Goal: Task Accomplishment & Management: Contribute content

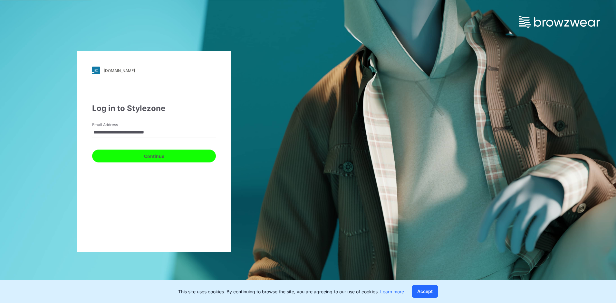
click at [170, 157] on button "Continue" at bounding box center [154, 156] width 124 height 13
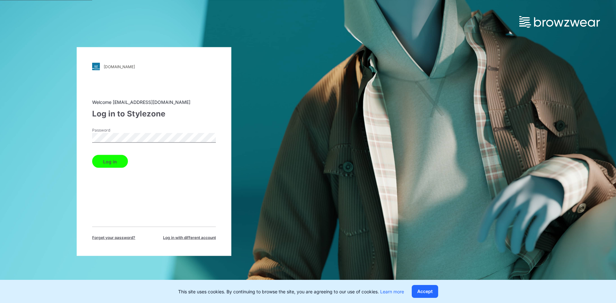
drag, startPoint x: 179, startPoint y: 233, endPoint x: 182, endPoint y: 222, distance: 11.1
click at [179, 233] on div "Forget your password? Log in with different account" at bounding box center [154, 234] width 124 height 14
click at [113, 164] on button "Log in" at bounding box center [110, 161] width 36 height 13
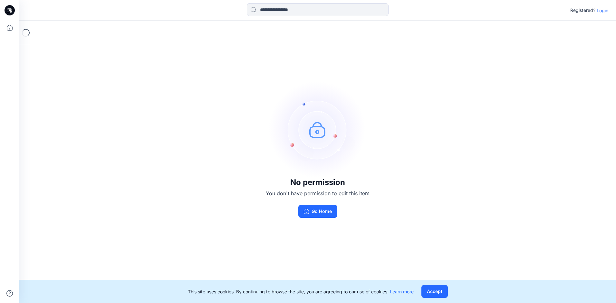
click at [137, 82] on div "No permission You don't have permission to edit this item Go Home" at bounding box center [317, 150] width 597 height 258
click at [437, 113] on div "No permission You don't have permission to edit this item Go Home" at bounding box center [317, 150] width 597 height 258
click at [603, 10] on p "Login" at bounding box center [603, 10] width 12 height 7
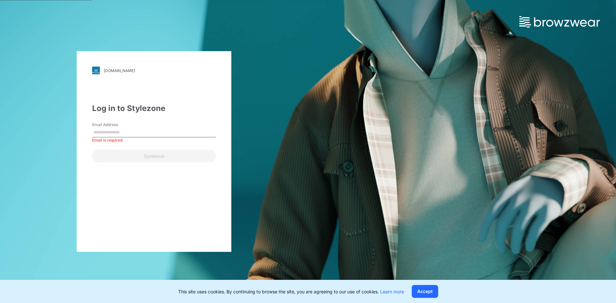
click at [136, 125] on div "Email Address Email is required" at bounding box center [154, 131] width 124 height 19
click at [121, 134] on input "Email Address" at bounding box center [154, 133] width 124 height 10
type input "**********"
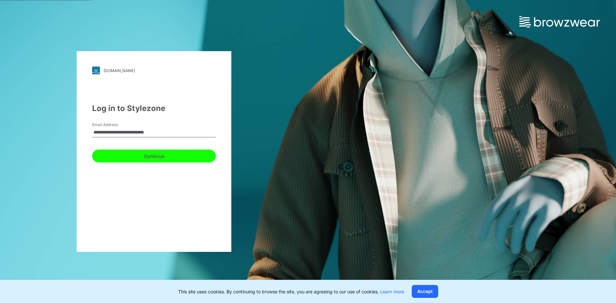
click at [125, 153] on button "Continue" at bounding box center [154, 156] width 124 height 13
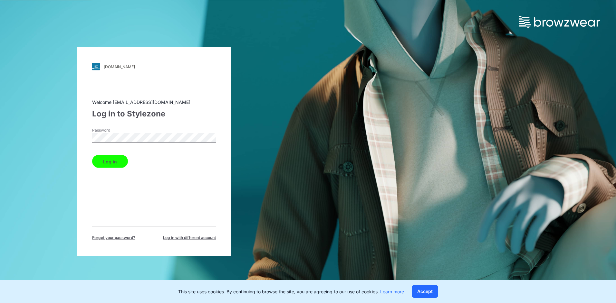
click at [162, 218] on div "Welcome fuyuan3dteam.list@snowcoast.com Log in to Stylezone Password Log in For…" at bounding box center [154, 170] width 124 height 142
click at [116, 165] on button "Log in" at bounding box center [110, 161] width 36 height 13
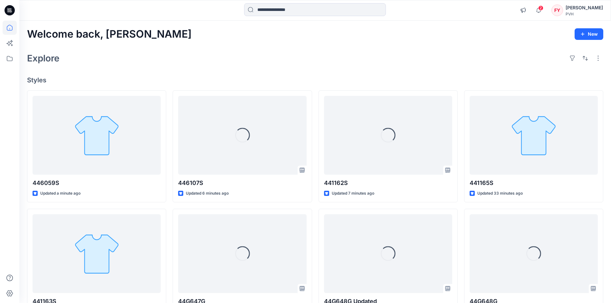
click at [360, 64] on div "Explore" at bounding box center [315, 58] width 576 height 15
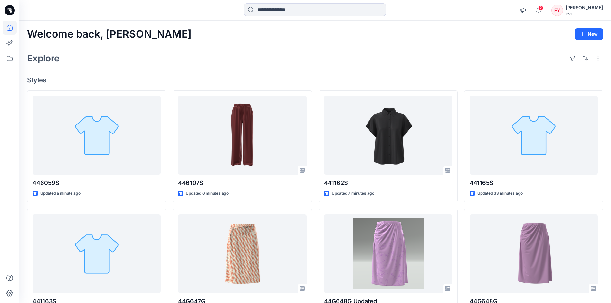
click at [275, 62] on div "Explore" at bounding box center [315, 58] width 576 height 15
click at [230, 38] on div "Welcome back, Fu Yuan New" at bounding box center [315, 34] width 576 height 12
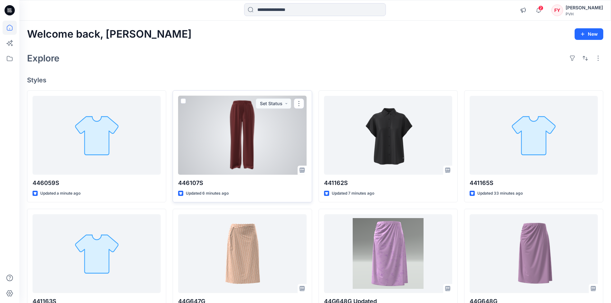
click at [225, 150] on div at bounding box center [242, 135] width 128 height 79
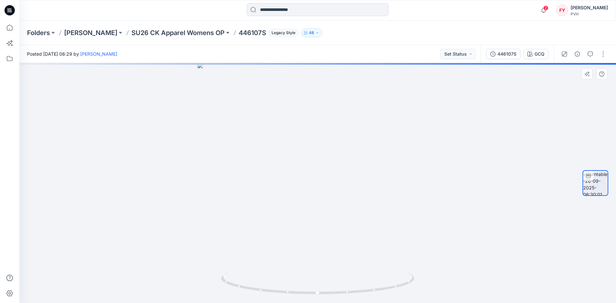
drag, startPoint x: 364, startPoint y: 228, endPoint x: 322, endPoint y: 232, distance: 41.4
click at [322, 232] on div at bounding box center [317, 183] width 597 height 240
drag, startPoint x: 303, startPoint y: 249, endPoint x: 280, endPoint y: 248, distance: 23.2
click at [280, 248] on div at bounding box center [317, 183] width 597 height 240
drag, startPoint x: 332, startPoint y: 244, endPoint x: 351, endPoint y: 243, distance: 19.7
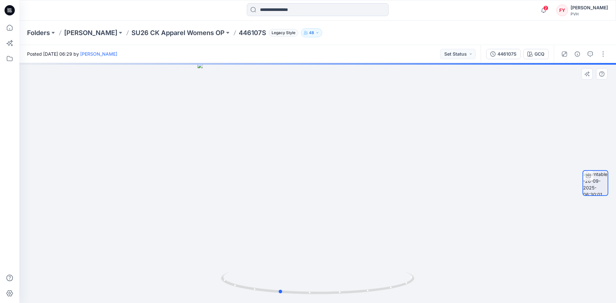
click at [351, 243] on div at bounding box center [317, 183] width 597 height 240
drag, startPoint x: 287, startPoint y: 82, endPoint x: 346, endPoint y: 116, distance: 68.2
click at [346, 116] on div at bounding box center [317, 183] width 597 height 240
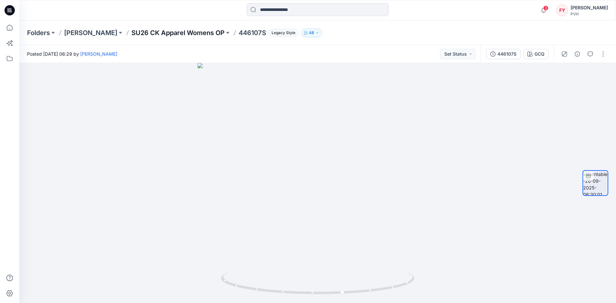
click at [157, 34] on p "SU26 CK Apparel Womens OP" at bounding box center [177, 32] width 93 height 9
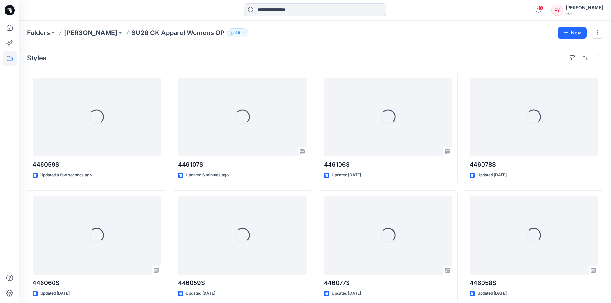
click at [222, 58] on div "Styles" at bounding box center [315, 58] width 576 height 10
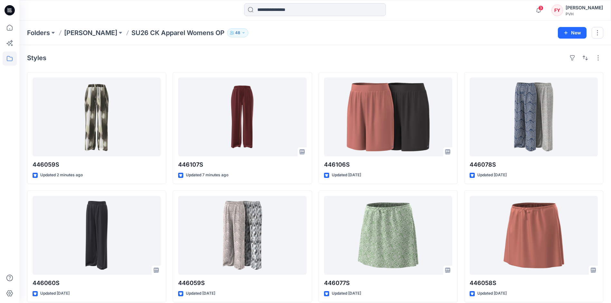
click at [278, 48] on div "Styles 446059S Updated 2 minutes ago 446060S Updated 3 months ago 446107S Updat…" at bounding box center [315, 248] width 592 height 407
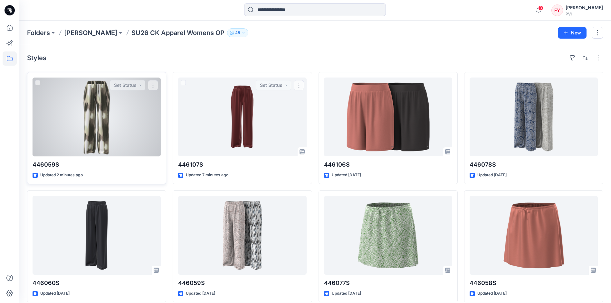
click at [113, 128] on div at bounding box center [97, 117] width 128 height 79
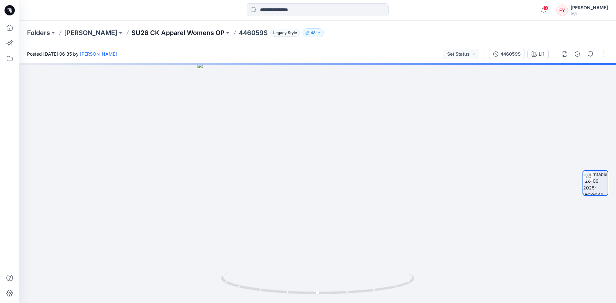
click at [174, 35] on p "SU26 CK Apparel Womens OP" at bounding box center [177, 32] width 93 height 9
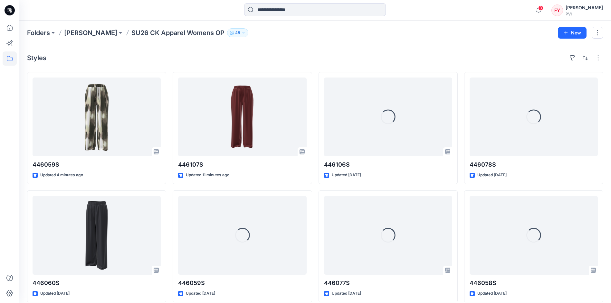
click at [303, 51] on div "Styles 446059S Updated 4 minutes ago 446060S Updated 3 months ago Loading... 44…" at bounding box center [315, 248] width 592 height 407
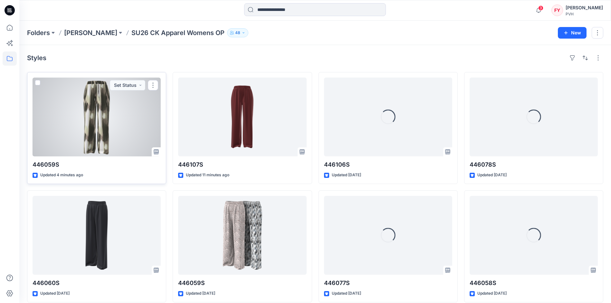
click at [78, 117] on div at bounding box center [97, 117] width 128 height 79
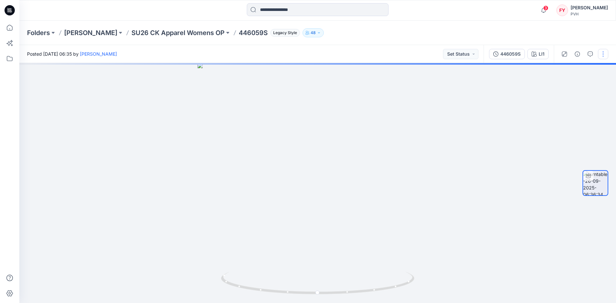
click at [602, 56] on button "button" at bounding box center [603, 54] width 10 height 10
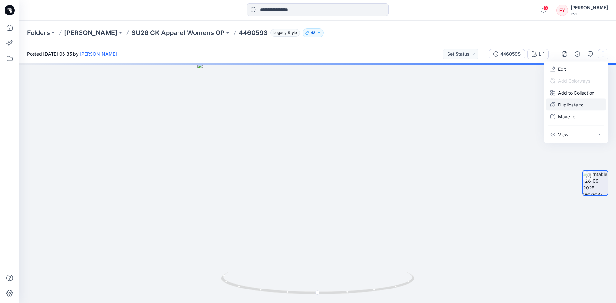
click at [581, 103] on p "Duplicate to..." at bounding box center [572, 104] width 29 height 7
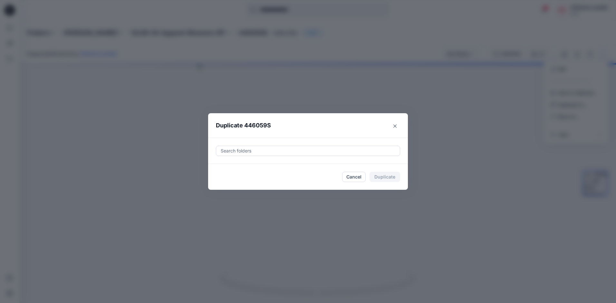
click at [299, 153] on div at bounding box center [308, 151] width 176 height 8
click at [298, 149] on div at bounding box center [308, 151] width 176 height 8
type input "****"
click at [290, 150] on div at bounding box center [308, 151] width 176 height 8
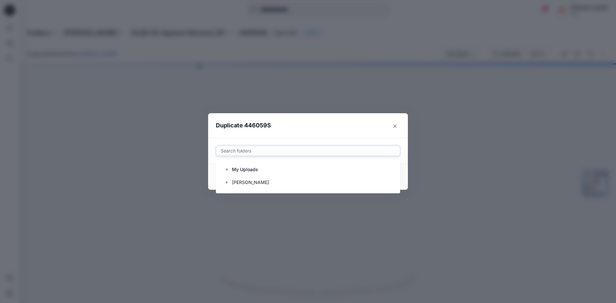
click at [280, 151] on div at bounding box center [308, 151] width 176 height 8
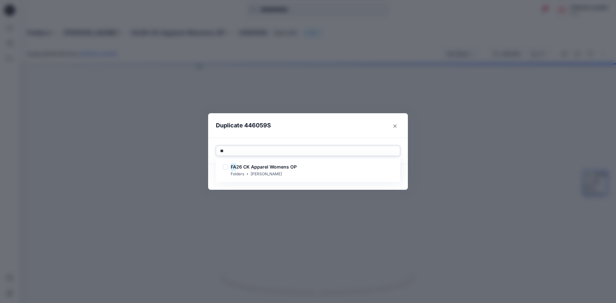
type input "***"
click at [266, 165] on span "6 CK Apparel Womens OP" at bounding box center [268, 166] width 58 height 5
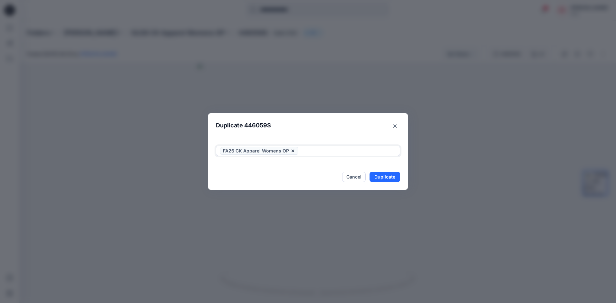
click at [324, 149] on div at bounding box center [348, 151] width 96 height 8
click at [383, 175] on button "Duplicate" at bounding box center [385, 177] width 31 height 10
click at [310, 173] on div "Close" at bounding box center [308, 177] width 184 height 10
click at [385, 176] on button "Close" at bounding box center [389, 177] width 21 height 10
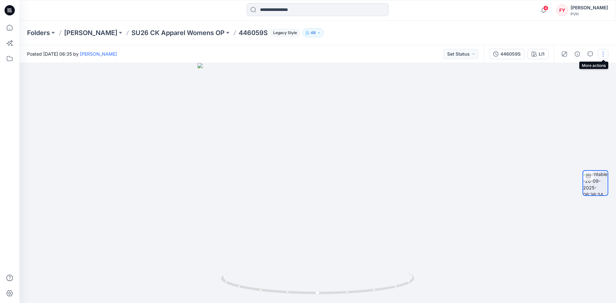
click at [605, 54] on button "button" at bounding box center [603, 54] width 10 height 10
click at [574, 72] on button "Edit" at bounding box center [575, 69] width 59 height 12
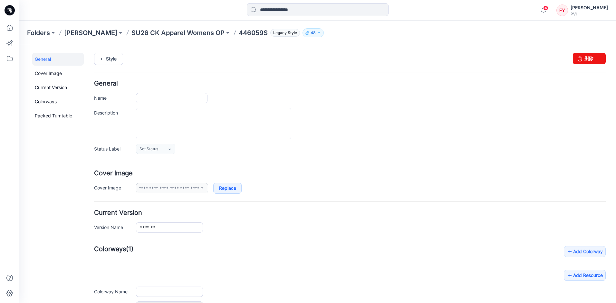
type input "*******"
type input "***"
type input "**********"
drag, startPoint x: 361, startPoint y: 62, endPoint x: 578, endPoint y: 62, distance: 216.5
click at [578, 62] on icon at bounding box center [579, 59] width 9 height 12
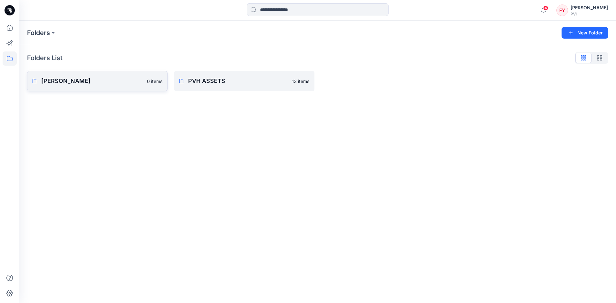
click at [97, 82] on p "[PERSON_NAME]" at bounding box center [92, 81] width 102 height 9
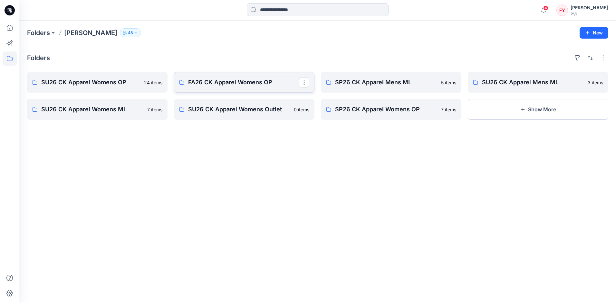
click at [237, 83] on p "FA26 CK Apparel Womens OP" at bounding box center [243, 82] width 111 height 9
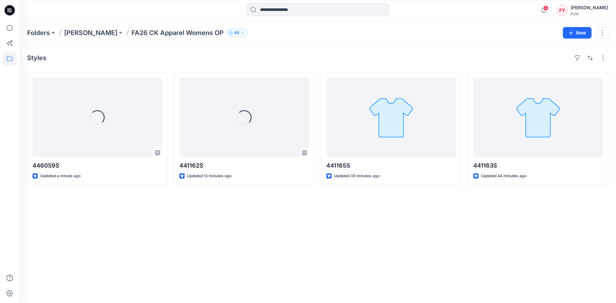
click at [268, 235] on div "Styles Loading... 446059S Updated a minute ago Loading... 441162S Updated 13 mi…" at bounding box center [317, 174] width 597 height 258
click at [141, 231] on div "Styles Loading... 446059S Updated a minute ago Loading... 441162S Updated 13 mi…" at bounding box center [317, 174] width 597 height 258
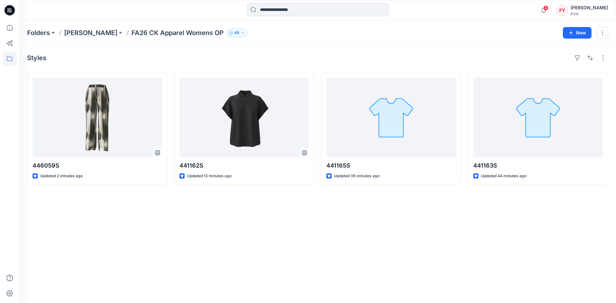
drag, startPoint x: 392, startPoint y: 251, endPoint x: 328, endPoint y: 204, distance: 79.5
click at [392, 251] on div "Styles 446059S Updated 2 minutes ago 441162S Updated 13 minutes ago 441165S Upd…" at bounding box center [317, 174] width 597 height 258
click at [164, 58] on div "Styles" at bounding box center [317, 58] width 581 height 10
click at [146, 50] on div "Styles 446059S Updated 2 minutes ago 441162S Updated 13 minutes ago 441165S Upd…" at bounding box center [317, 174] width 597 height 258
click at [261, 218] on div "Styles 446059S Updated 2 minutes ago 441162S Updated 13 minutes ago 441165S Upd…" at bounding box center [317, 174] width 597 height 258
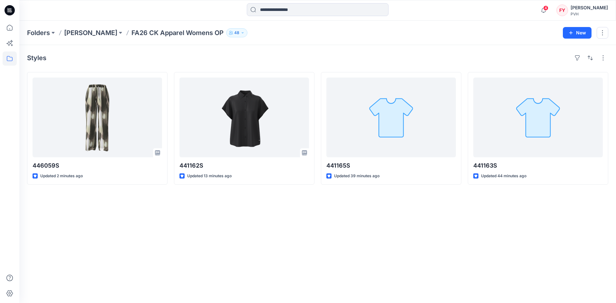
click at [157, 58] on div "Styles" at bounding box center [317, 58] width 581 height 10
click at [134, 34] on p "FA26 CK Apparel Womens OP" at bounding box center [177, 32] width 92 height 9
click at [85, 31] on p "[PERSON_NAME]" at bounding box center [90, 32] width 53 height 9
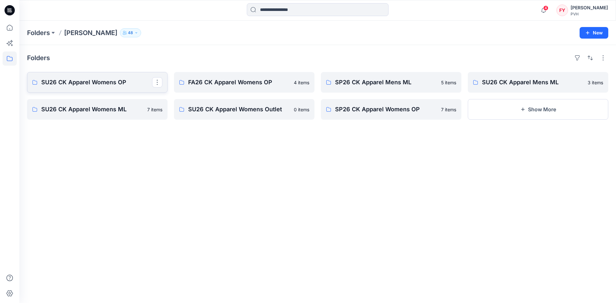
click at [99, 82] on p "SU26 CK Apparel Womens OP" at bounding box center [96, 82] width 111 height 9
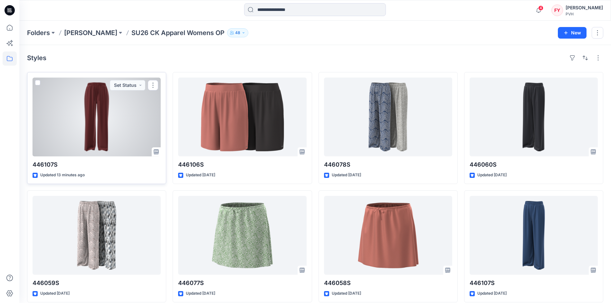
click at [114, 132] on div at bounding box center [97, 117] width 128 height 79
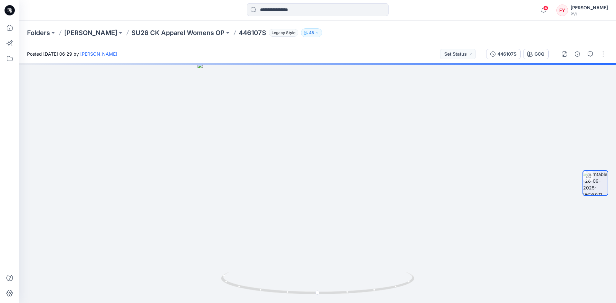
click at [513, 32] on div "Folders Fu Yuan SU26 CK Apparel Womens OP 446107S Legacy Style 48" at bounding box center [292, 32] width 531 height 9
click at [599, 57] on button "button" at bounding box center [603, 54] width 10 height 10
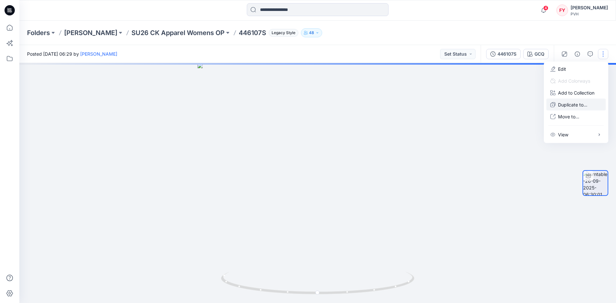
click at [568, 104] on p "Duplicate to..." at bounding box center [572, 104] width 29 height 7
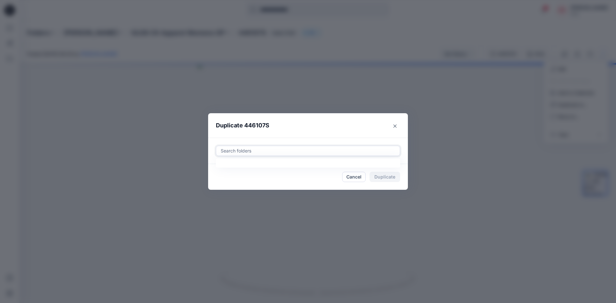
click at [252, 150] on div at bounding box center [308, 151] width 176 height 8
type input "**"
click at [286, 170] on h6 "FA 26 CK Apparel Womens OP" at bounding box center [264, 167] width 66 height 8
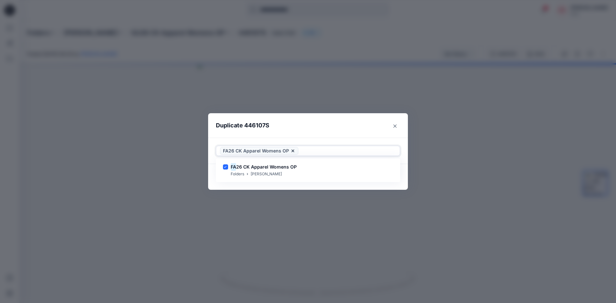
click at [324, 155] on div "FA26 CK Apparel Womens OP" at bounding box center [308, 151] width 184 height 10
click at [387, 175] on button "Duplicate" at bounding box center [385, 177] width 31 height 10
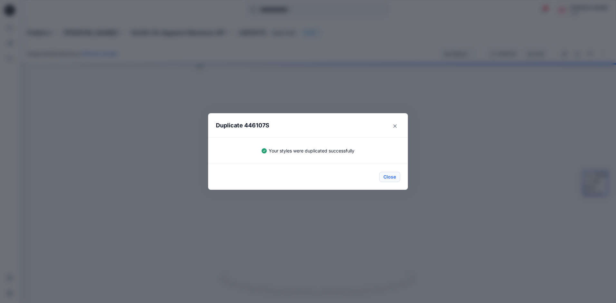
click at [384, 175] on button "Close" at bounding box center [389, 177] width 21 height 10
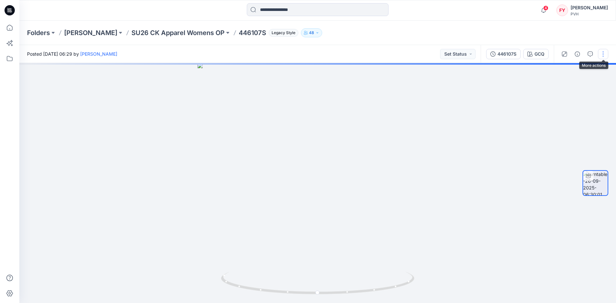
click at [604, 55] on button "button" at bounding box center [603, 54] width 10 height 10
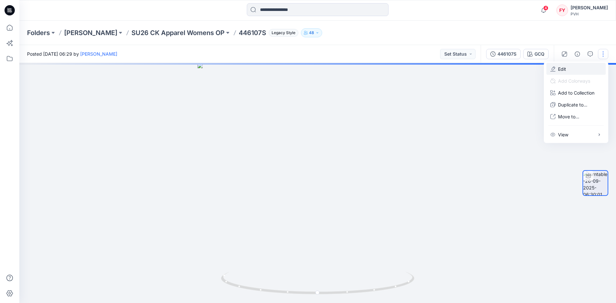
click at [590, 70] on button "Edit" at bounding box center [575, 69] width 59 height 12
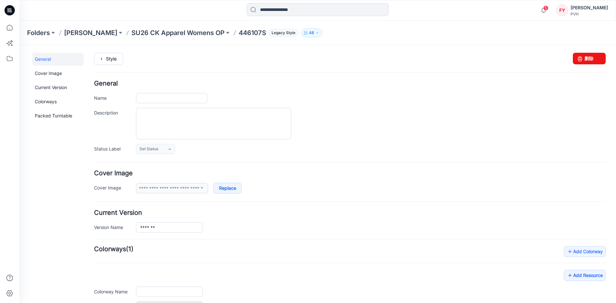
type input "*******"
type input "***"
type input "**********"
drag, startPoint x: 580, startPoint y: 61, endPoint x: 365, endPoint y: 61, distance: 214.6
click at [580, 61] on link "删除" at bounding box center [589, 59] width 33 height 12
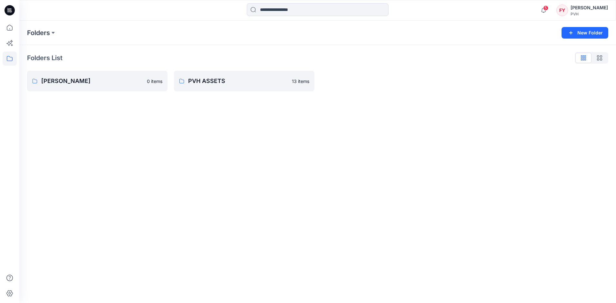
click at [102, 15] on div at bounding box center [93, 10] width 149 height 14
click at [97, 92] on div "Folders List [PERSON_NAME] 0 items PVH ASSETS 13 items" at bounding box center [317, 72] width 597 height 54
click at [97, 86] on link "[PERSON_NAME] 0 items" at bounding box center [97, 81] width 140 height 21
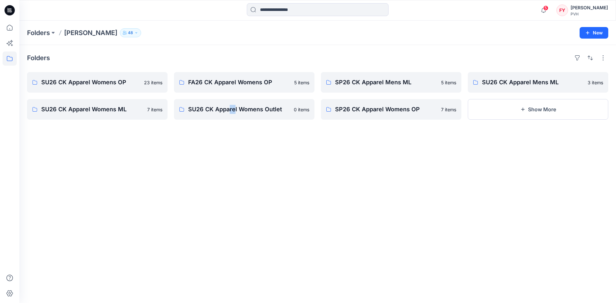
click at [230, 239] on div "Folders SU26 CK Apparel Womens OP 23 items SU26 CK Apparel Womens ML 7 items FA…" at bounding box center [317, 174] width 597 height 258
click at [120, 163] on div "Folders SU26 CK Apparel Womens OP 23 items SU26 CK Apparel Womens ML 7 items FA…" at bounding box center [317, 174] width 597 height 258
click at [120, 164] on div "Folders SU26 CK Apparel Womens OP 23 items SU26 CK Apparel Womens ML 7 items FA…" at bounding box center [317, 174] width 597 height 258
click at [216, 82] on p "FA26 CK Apparel Womens OP" at bounding box center [243, 82] width 111 height 9
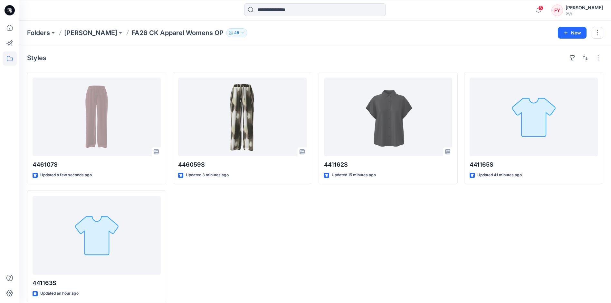
click at [292, 232] on div "446059S Updated 3 minutes ago" at bounding box center [242, 187] width 139 height 231
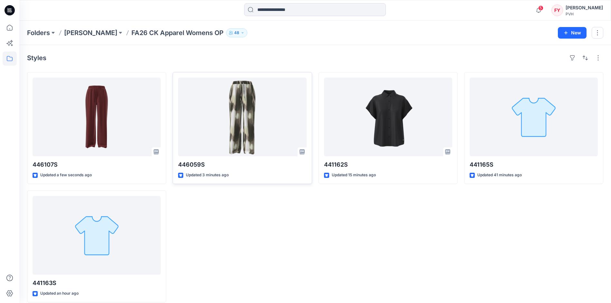
click at [262, 127] on div at bounding box center [242, 117] width 128 height 79
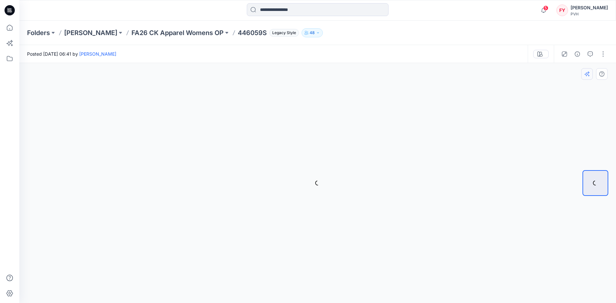
click at [491, 32] on div "Folders Fu Yuan FA26 CK Apparel Womens OP 446059S Legacy Style 48" at bounding box center [292, 32] width 531 height 9
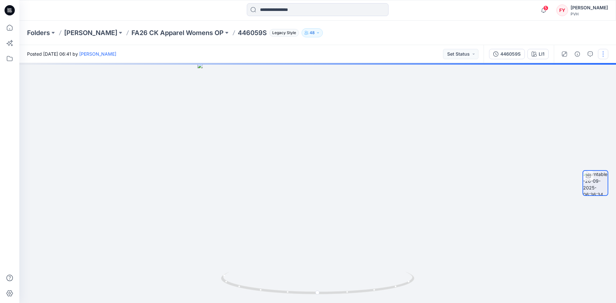
click at [602, 58] on button "button" at bounding box center [603, 54] width 10 height 10
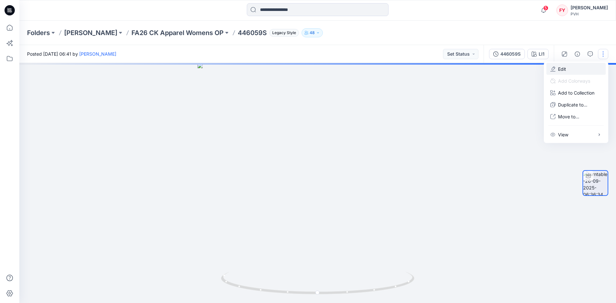
click at [572, 68] on button "Edit" at bounding box center [575, 69] width 59 height 12
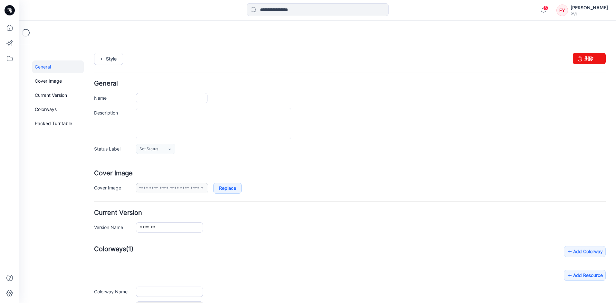
scroll to position [82, 0]
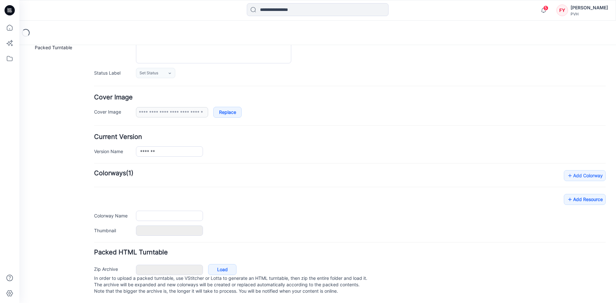
type input "*******"
type input "***"
type input "**********"
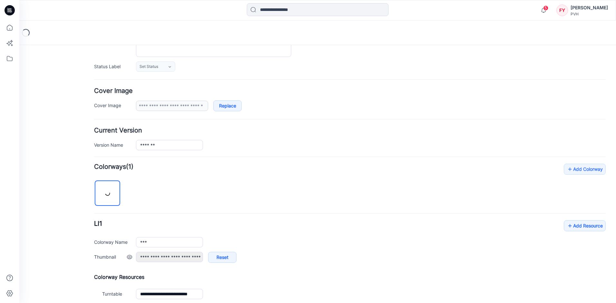
scroll to position [155, 0]
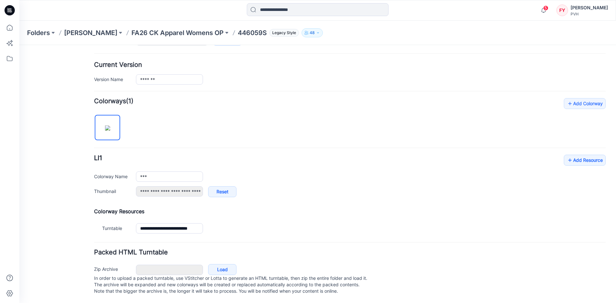
click at [432, 242] on form "**********" at bounding box center [350, 114] width 512 height 365
click at [472, 179] on div "**********" at bounding box center [350, 179] width 512 height 49
click at [577, 155] on link "Add Resource" at bounding box center [585, 160] width 42 height 11
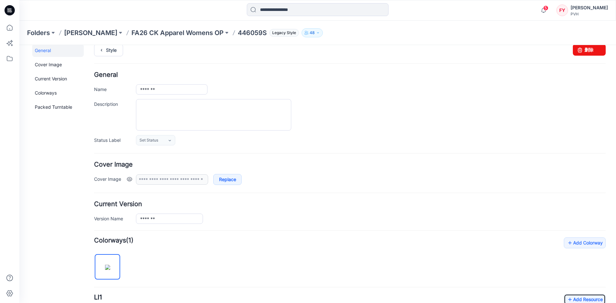
scroll to position [0, 0]
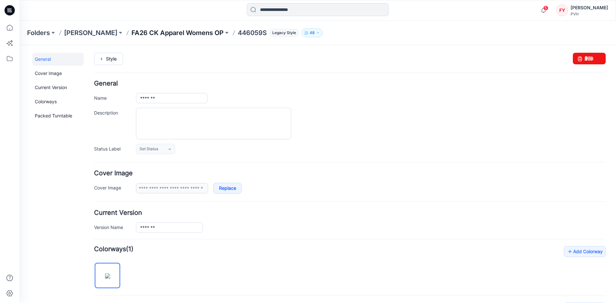
click at [170, 33] on p "FA26 CK Apparel Womens OP" at bounding box center [177, 32] width 92 height 9
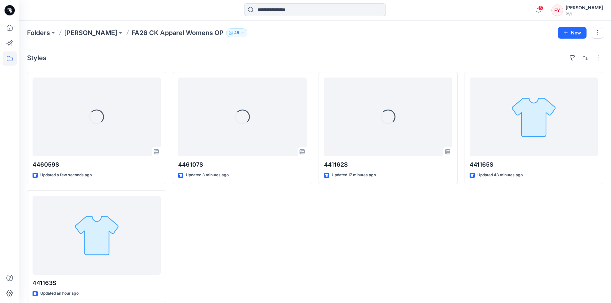
click at [259, 274] on div "Loading... 446107S Updated 3 minutes ago" at bounding box center [242, 187] width 139 height 231
click at [250, 253] on div "Loading... 446107S Updated 3 minutes ago" at bounding box center [242, 187] width 139 height 231
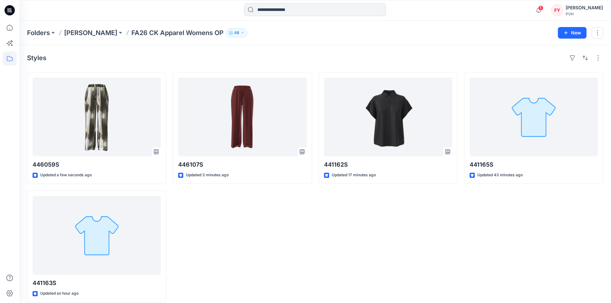
click at [284, 244] on div "446107S Updated 3 minutes ago" at bounding box center [242, 187] width 139 height 231
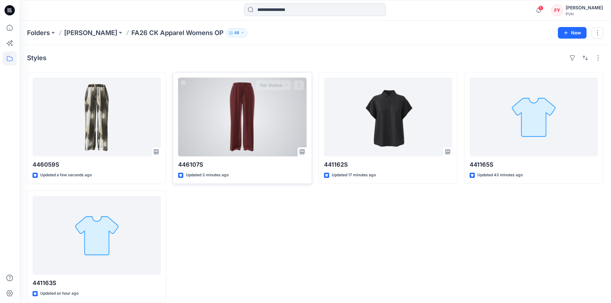
click at [238, 119] on div at bounding box center [242, 117] width 128 height 79
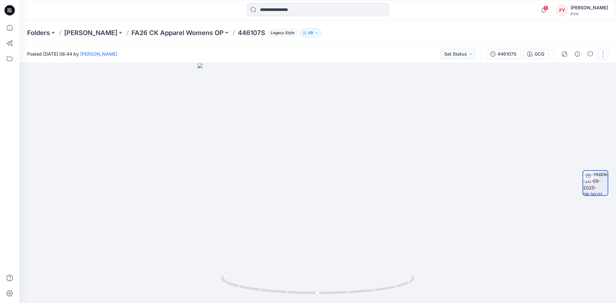
click at [603, 52] on button "button" at bounding box center [603, 54] width 10 height 10
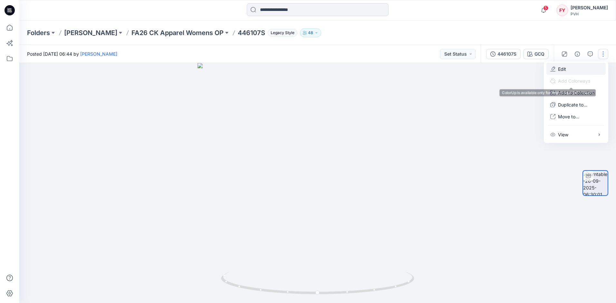
click at [571, 70] on button "Edit" at bounding box center [575, 69] width 59 height 12
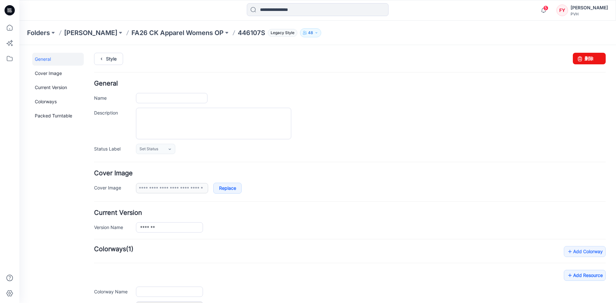
type input "*******"
type input "***"
type input "**********"
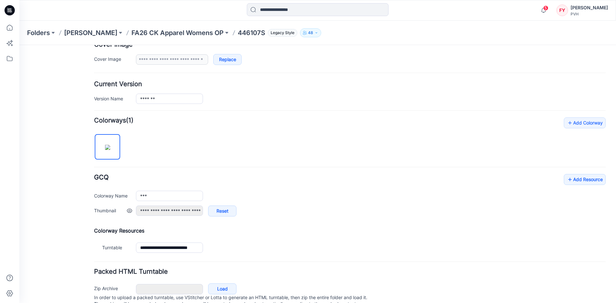
scroll to position [155, 0]
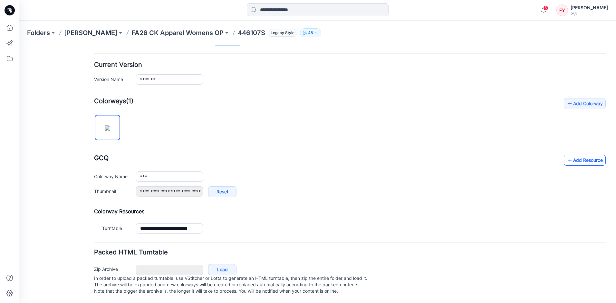
click at [578, 155] on link "Add Resource" at bounding box center [585, 160] width 42 height 11
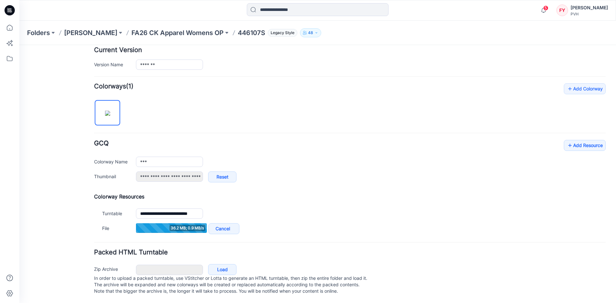
scroll to position [169, 0]
drag, startPoint x: 550, startPoint y: 191, endPoint x: 447, endPoint y: 157, distance: 107.6
click at [550, 194] on h4 "Colorway Resources" at bounding box center [350, 197] width 512 height 6
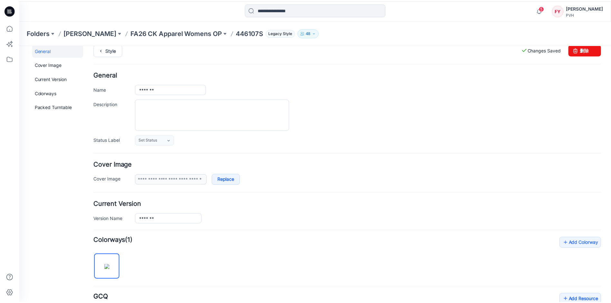
scroll to position [0, 0]
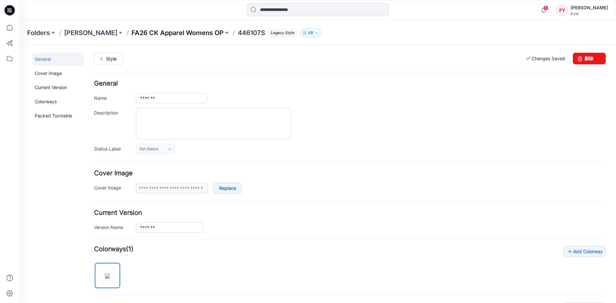
click at [165, 35] on p "FA26 CK Apparel Womens OP" at bounding box center [177, 32] width 92 height 9
